Goal: Information Seeking & Learning: Learn about a topic

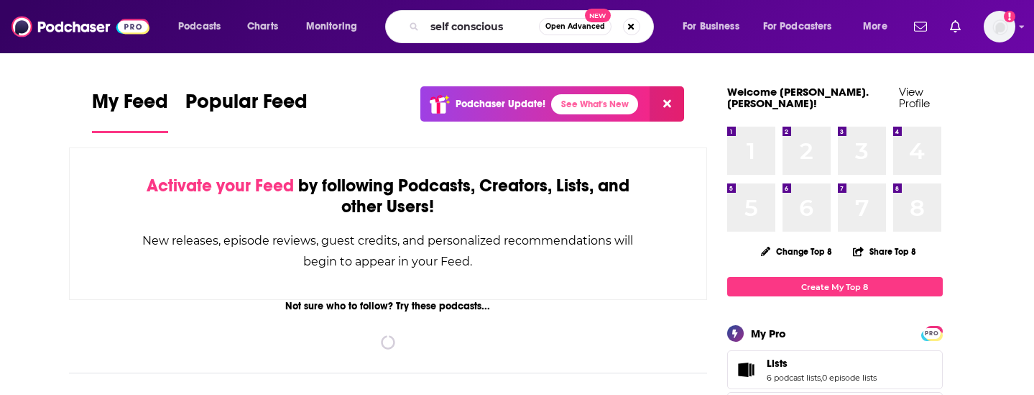
type input "self conscious"
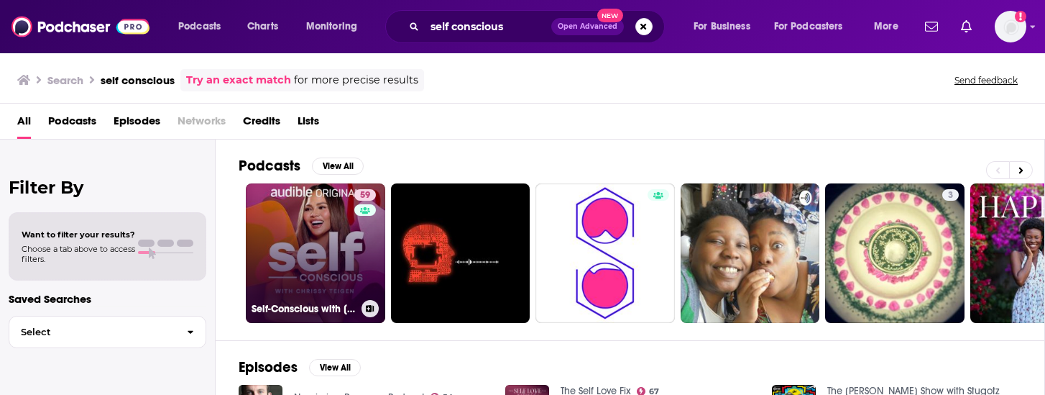
click at [272, 244] on link "59 Self-Conscious with [PERSON_NAME]" at bounding box center [315, 252] width 139 height 139
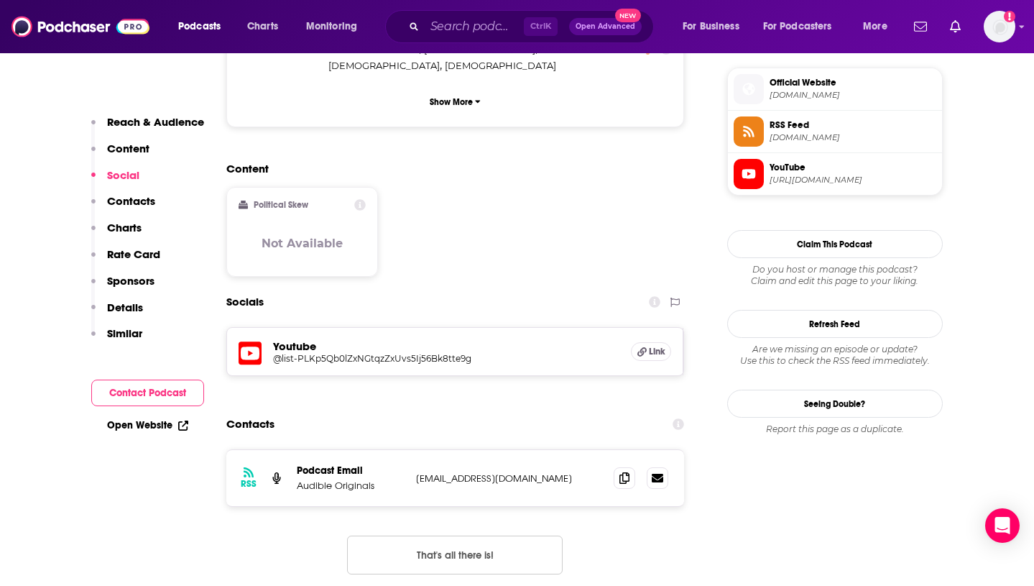
scroll to position [1078, 0]
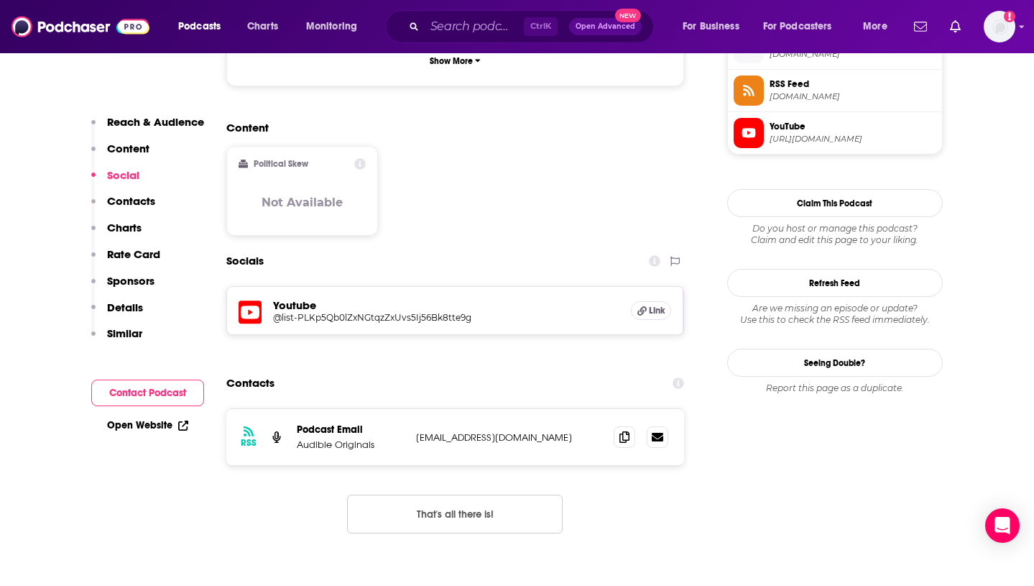
click at [248, 300] on icon at bounding box center [250, 311] width 23 height 23
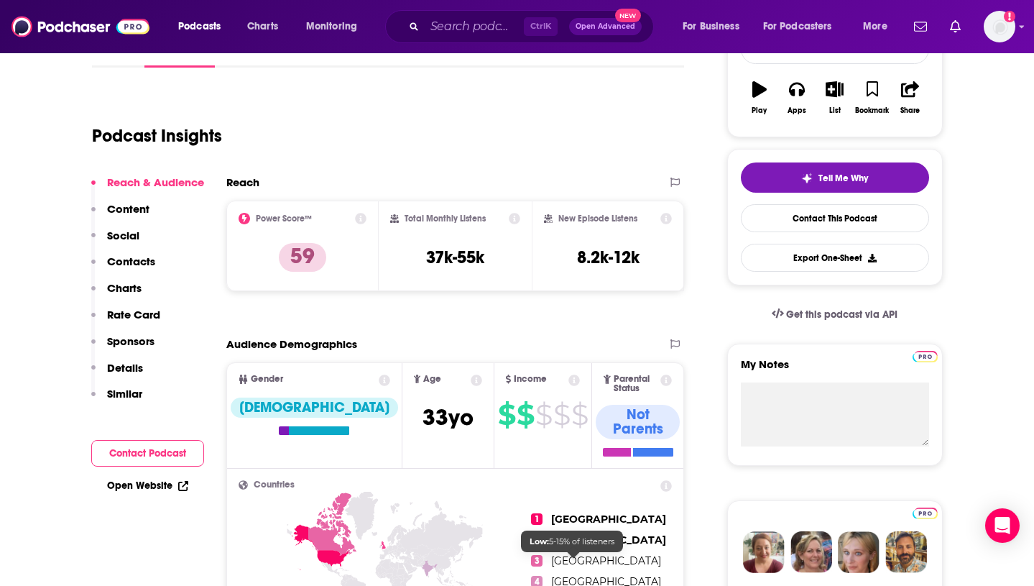
scroll to position [72, 0]
